Goal: Find specific page/section: Find specific page/section

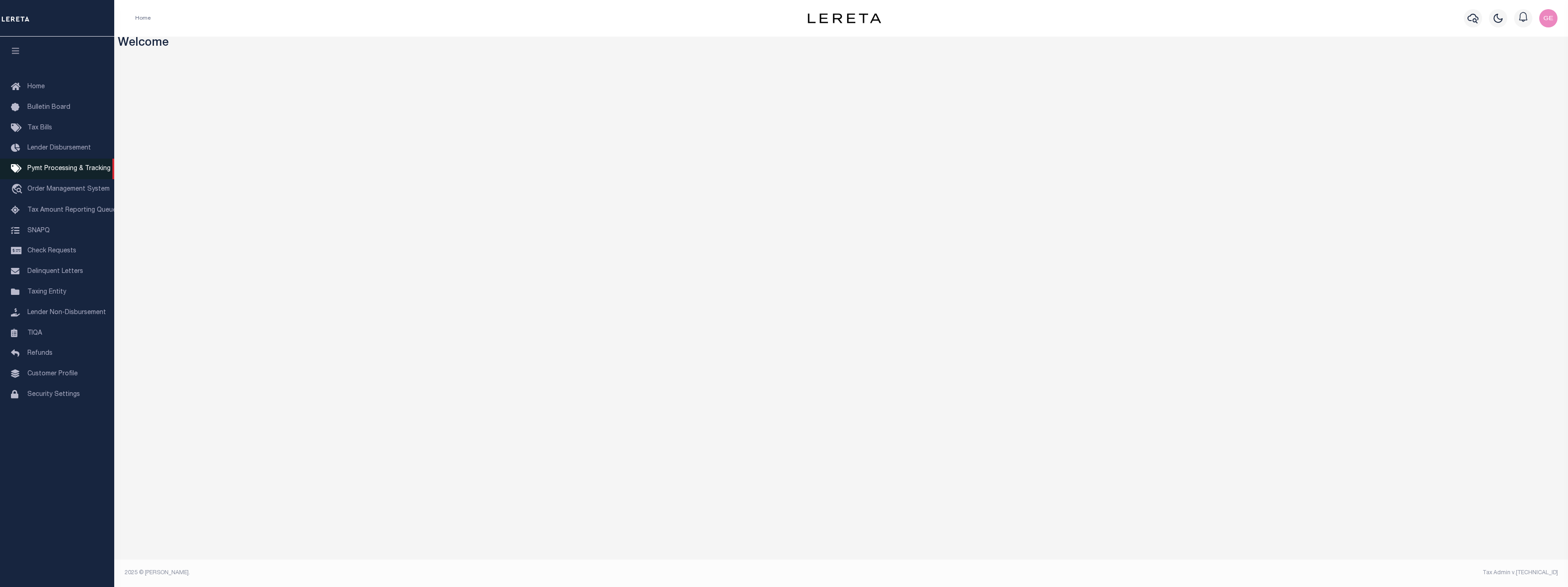
click at [65, 172] on span "Pymt Processing & Tracking" at bounding box center [69, 169] width 83 height 7
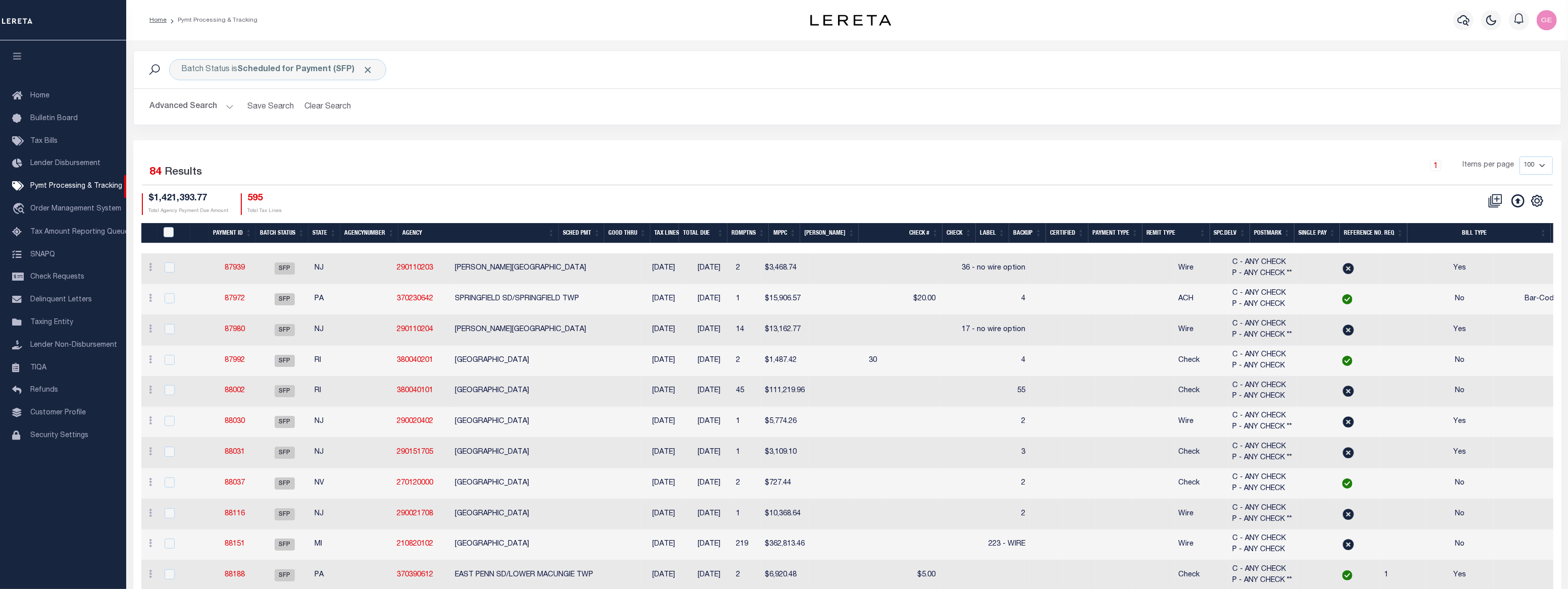
click at [932, 209] on div "CSV Export Selected Print Show Filter Show Search Columns 0: 1: PayeePmtBatchSt…" at bounding box center [1199, 204] width 706 height 22
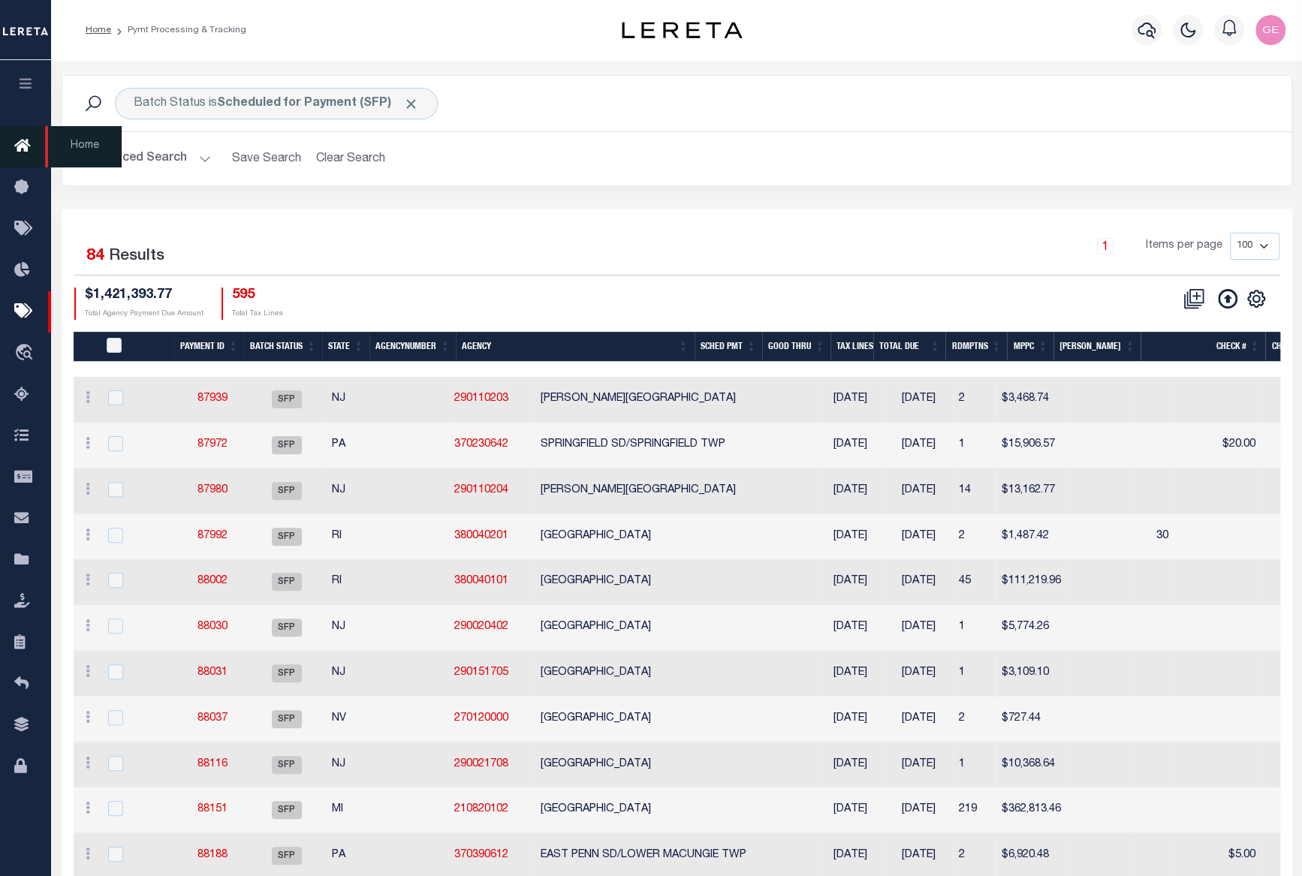
click at [25, 131] on link "Home" at bounding box center [25, 146] width 51 height 41
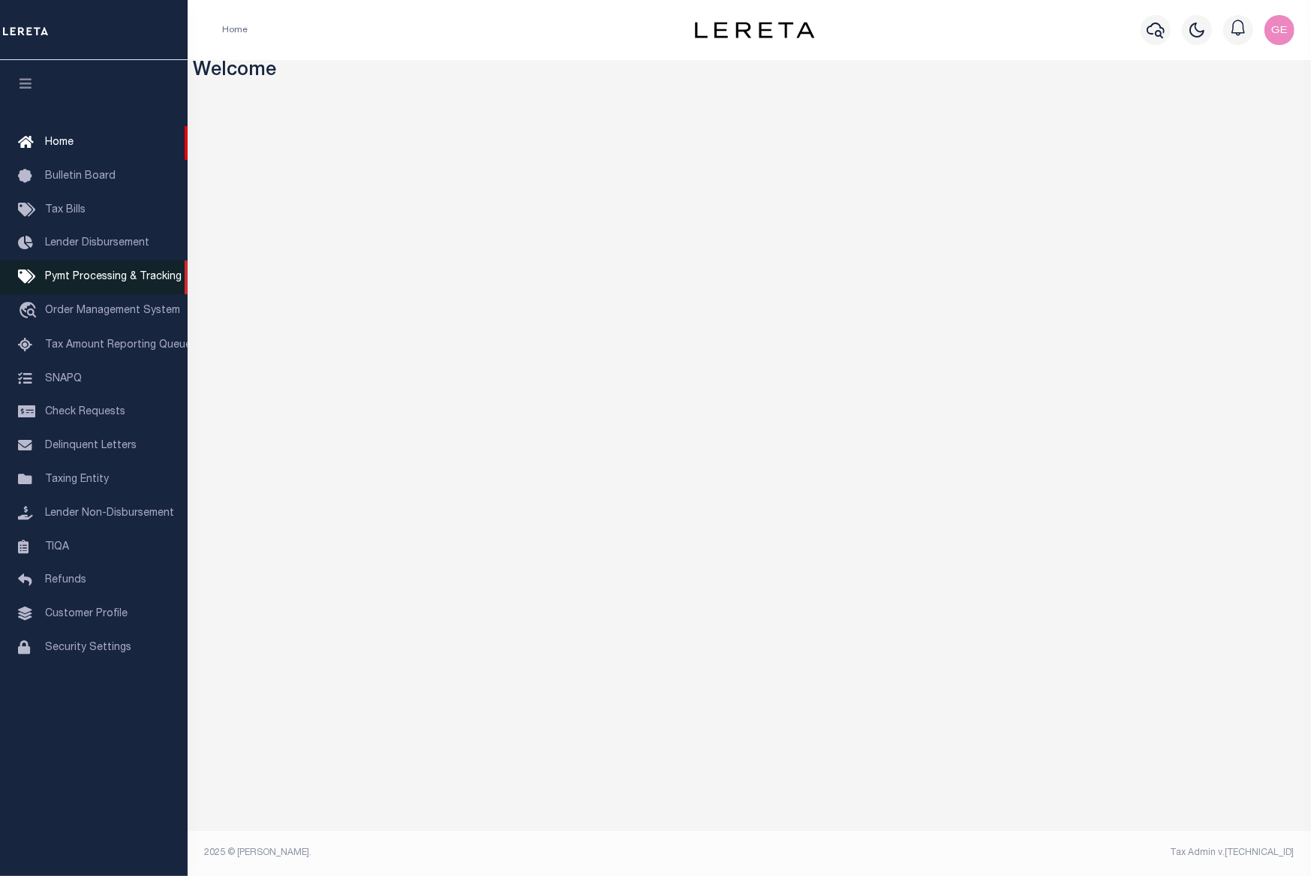
click at [81, 282] on span "Pymt Processing & Tracking" at bounding box center [113, 277] width 137 height 11
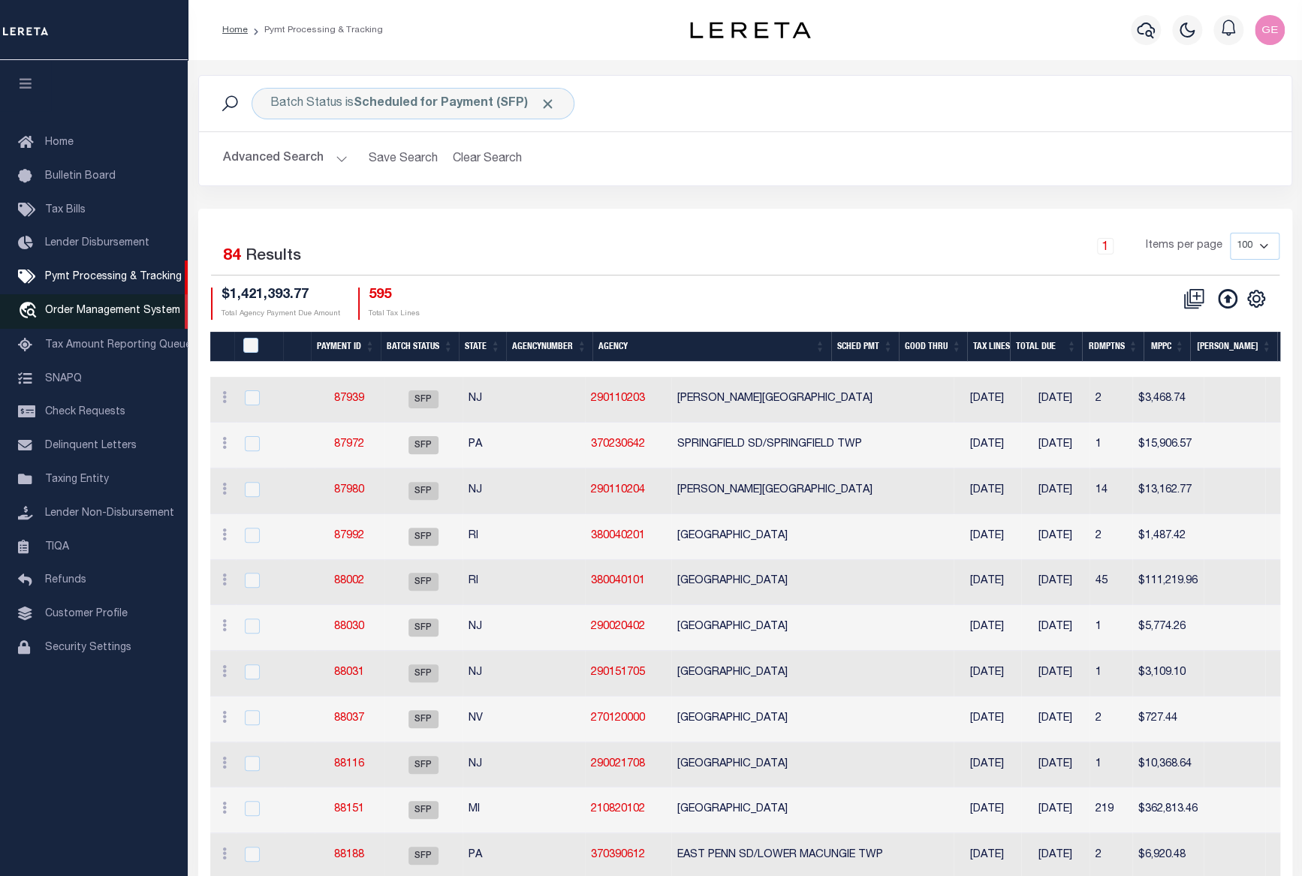
click at [105, 316] on span "Order Management System" at bounding box center [112, 310] width 135 height 11
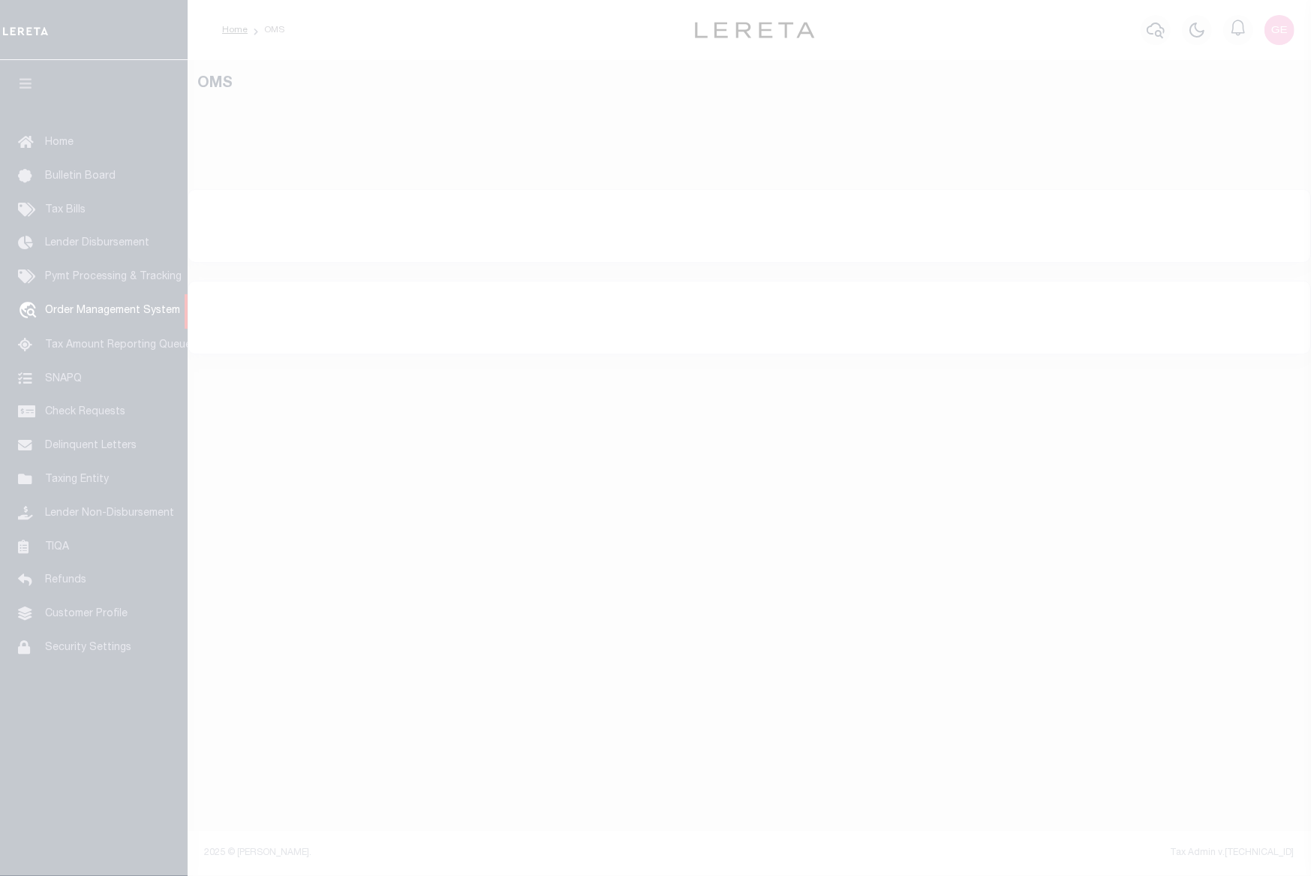
select select "200"
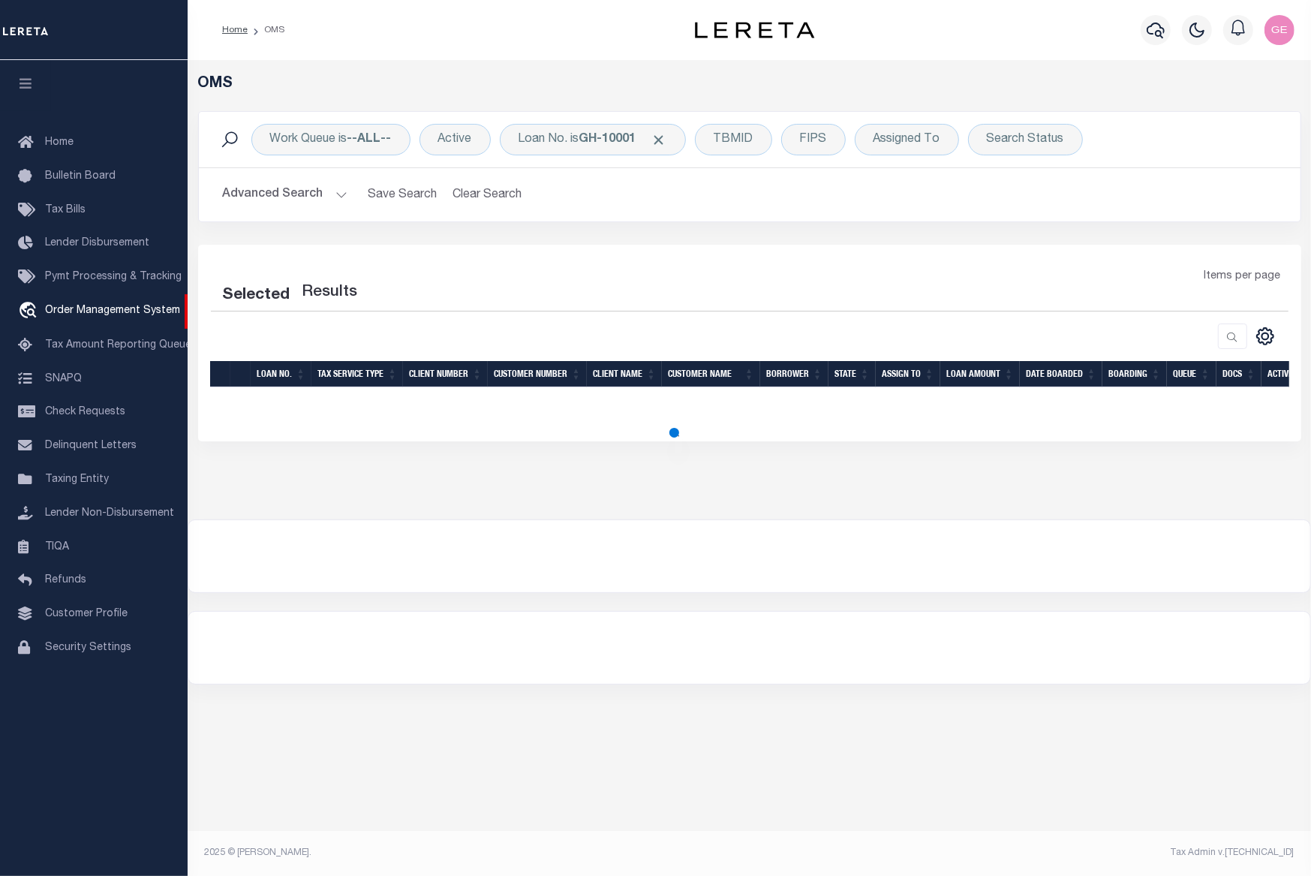
select select "200"
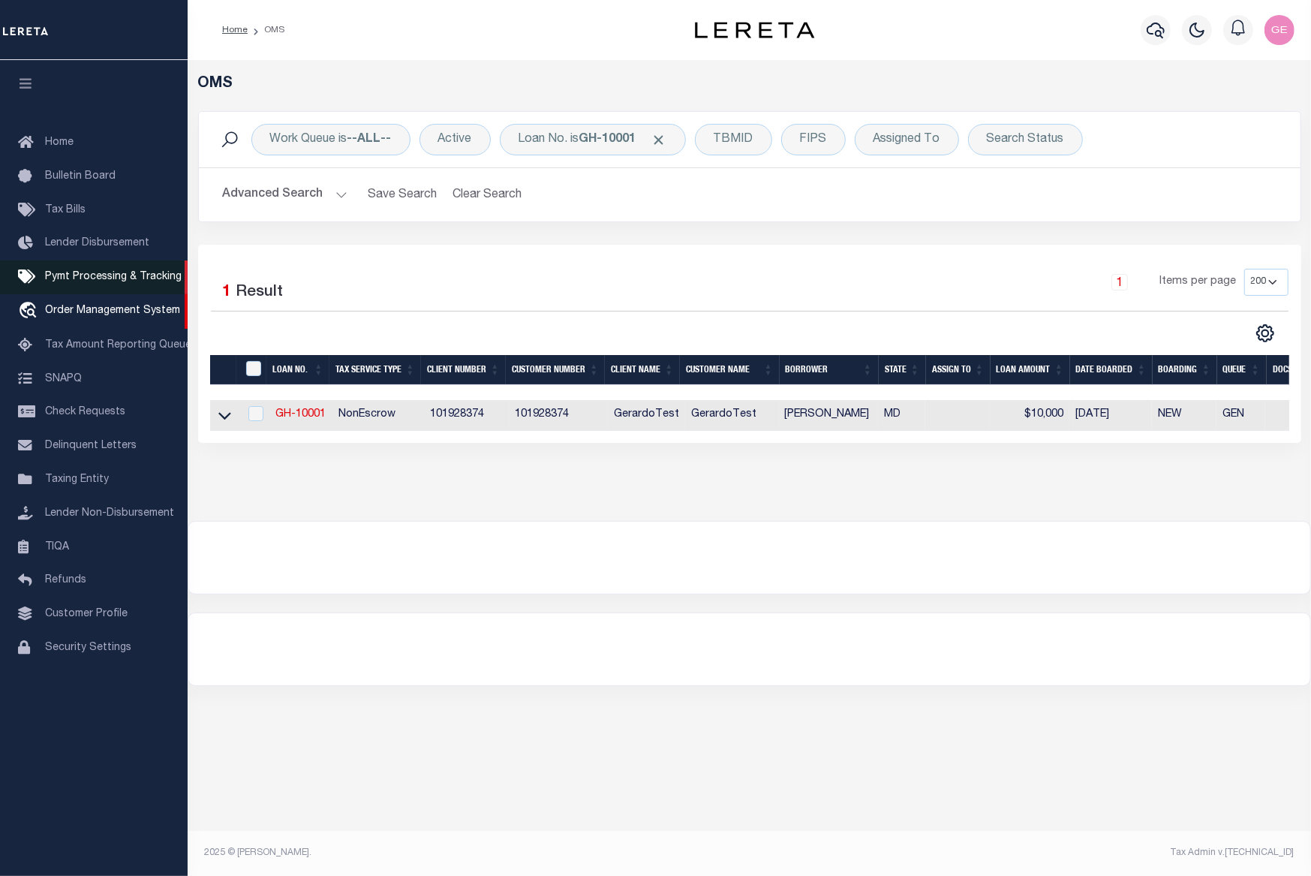
click at [138, 282] on span "Pymt Processing & Tracking" at bounding box center [113, 277] width 137 height 11
